Goal: Transaction & Acquisition: Purchase product/service

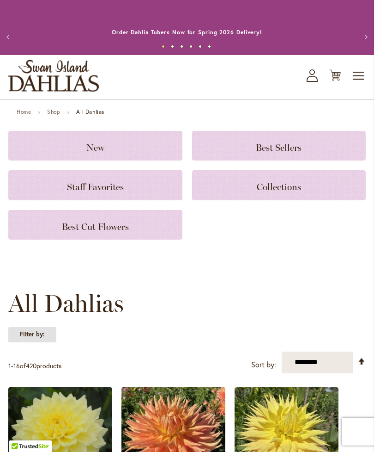
click at [39, 336] on strong "Filter by:" at bounding box center [32, 334] width 48 height 16
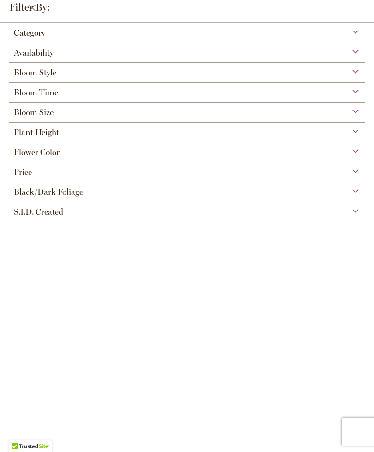
click at [53, 96] on span "Bloom Time" at bounding box center [36, 92] width 44 height 10
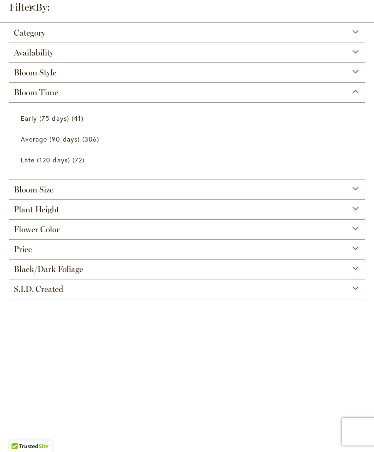
click at [64, 120] on span "Early (75 days)" at bounding box center [45, 118] width 49 height 9
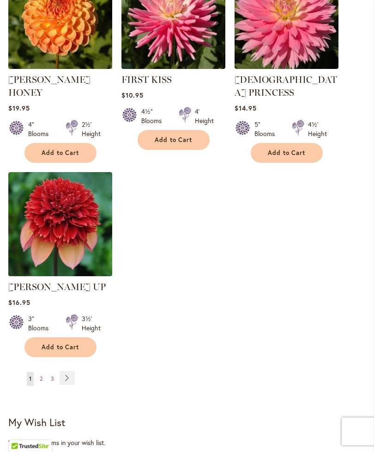
scroll to position [1139, 0]
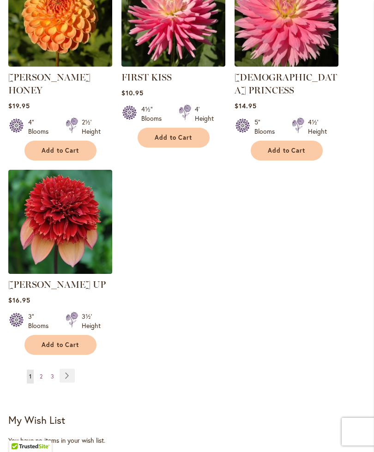
click at [57, 341] on span "Add to Cart" at bounding box center [61, 345] width 38 height 8
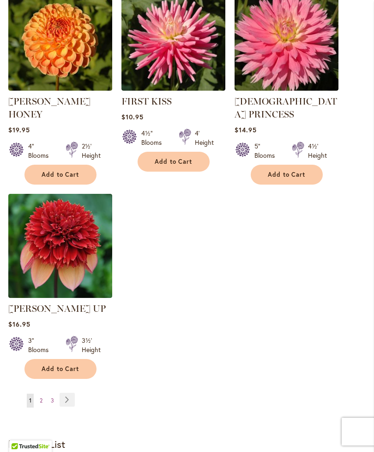
click at [70, 392] on link "Page Next" at bounding box center [67, 399] width 15 height 14
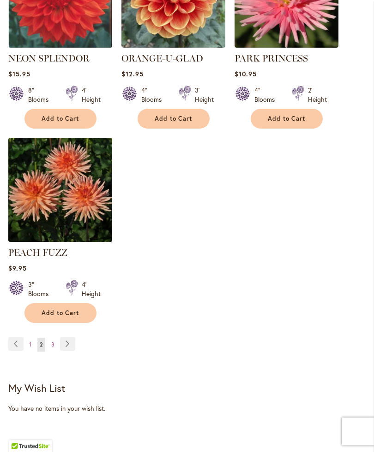
scroll to position [1167, 0]
click at [70, 337] on link "Page Next" at bounding box center [67, 344] width 15 height 14
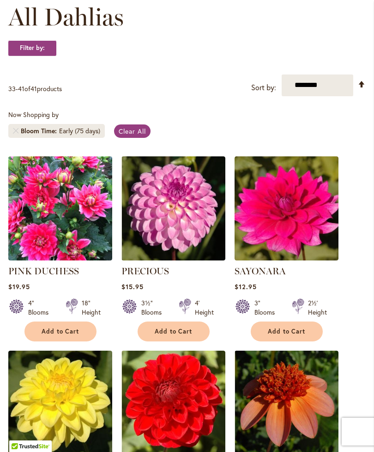
scroll to position [155, 0]
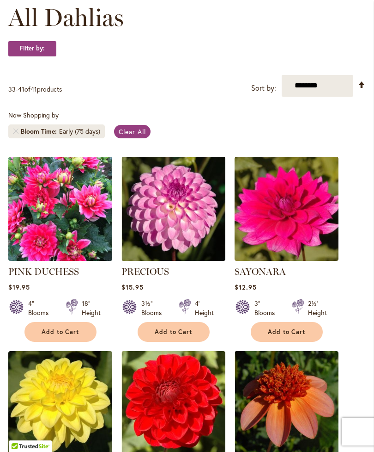
click at [293, 332] on span "Add to Cart" at bounding box center [287, 332] width 38 height 8
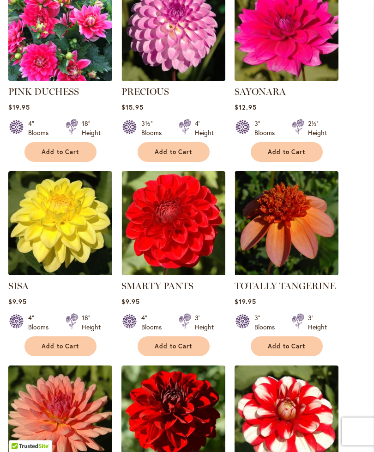
scroll to position [359, 0]
click at [305, 282] on link "TOTALLY TANGERINE" at bounding box center [285, 285] width 101 height 11
click at [297, 342] on span "Add to Cart" at bounding box center [287, 346] width 38 height 8
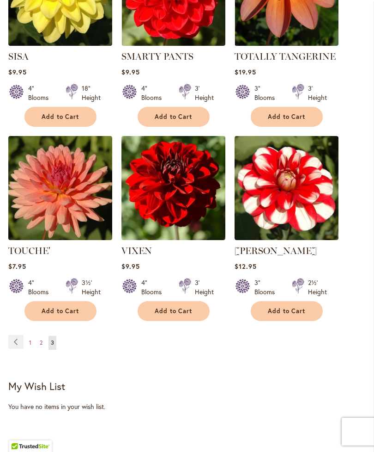
scroll to position [631, 0]
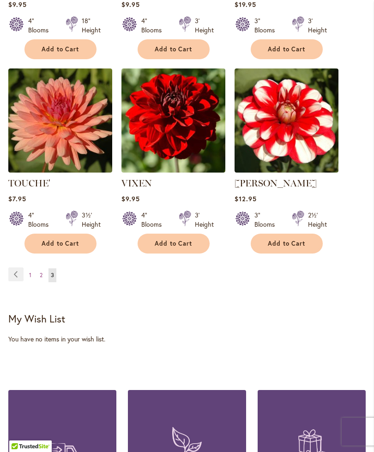
click at [45, 272] on link "Page 2" at bounding box center [40, 275] width 7 height 14
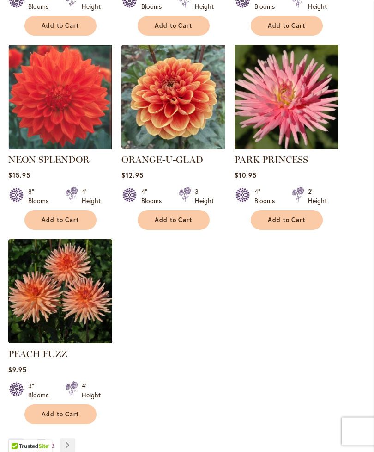
scroll to position [1066, 0]
click at [32, 439] on link "Page 1" at bounding box center [30, 446] width 7 height 14
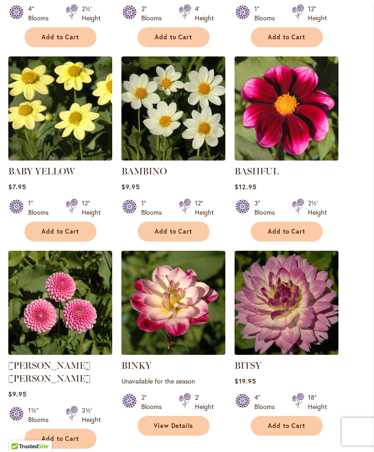
scroll to position [447, 0]
